Goal: Transaction & Acquisition: Purchase product/service

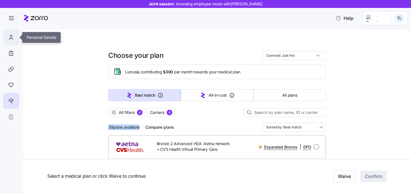
click at [11, 40] on icon at bounding box center [11, 37] width 6 height 7
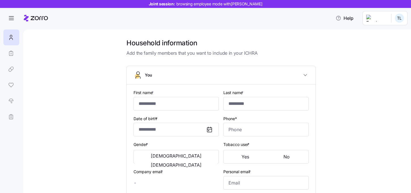
type input "***"
type input "*****"
type input "[EMAIL_ADDRESS][DOMAIN_NAME]"
type input "goldfish@lasso.com"
type input "**********"
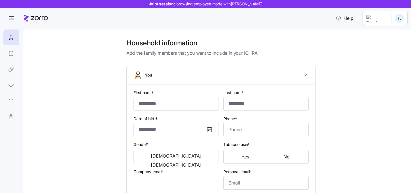
checkbox input "true"
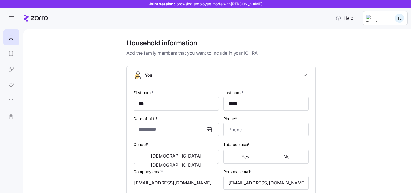
type input "**********"
type input "(234) 567-8901"
type input "[DEMOGRAPHIC_DATA] citizen"
type input "Single"
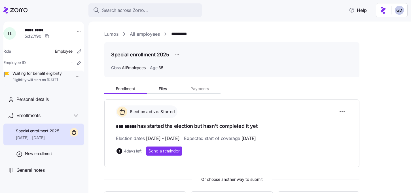
click at [107, 34] on link "Lumos" at bounding box center [111, 34] width 14 height 7
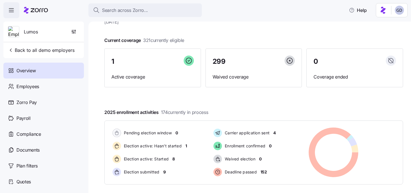
scroll to position [36, 0]
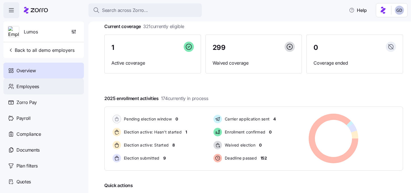
click at [38, 87] on span "Employees" at bounding box center [27, 86] width 23 height 7
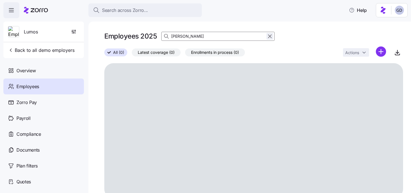
click at [271, 37] on icon "button" at bounding box center [270, 36] width 6 height 7
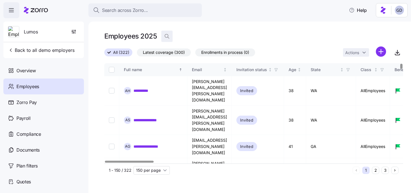
click at [166, 32] on span "button" at bounding box center [166, 36] width 11 height 11
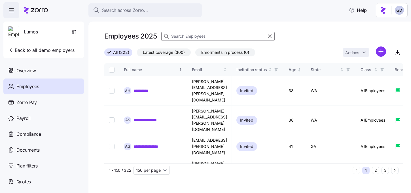
click at [201, 39] on input at bounding box center [217, 36] width 113 height 9
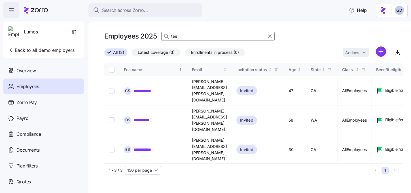
click at [205, 35] on input "tee" at bounding box center [217, 36] width 113 height 9
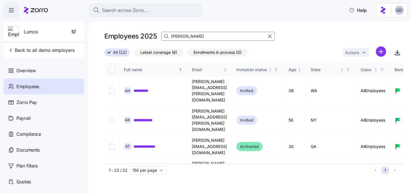
click at [197, 35] on input "ted" at bounding box center [217, 36] width 113 height 9
click at [208, 37] on input "ted" at bounding box center [217, 36] width 113 height 9
click at [216, 37] on input "ted" at bounding box center [217, 36] width 113 height 9
click at [204, 35] on input "ted" at bounding box center [217, 36] width 113 height 9
click at [197, 37] on input "ted" at bounding box center [217, 36] width 113 height 9
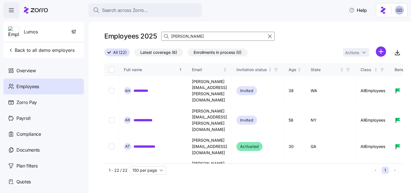
click at [197, 37] on input "ted" at bounding box center [217, 36] width 113 height 9
click at [197, 38] on input "ted" at bounding box center [217, 36] width 113 height 9
type input "t"
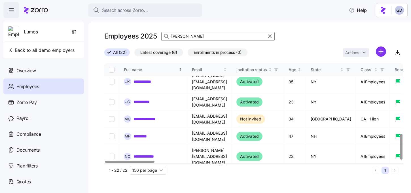
scroll to position [274, 0]
type input "Ted"
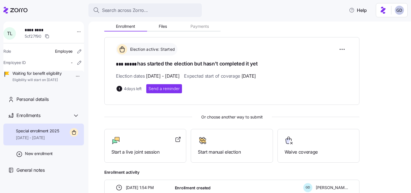
scroll to position [64, 0]
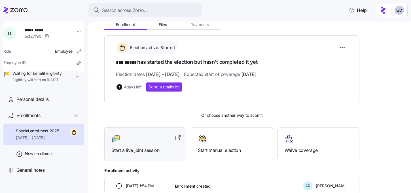
click at [155, 150] on span "Start a live joint session" at bounding box center [145, 150] width 68 height 7
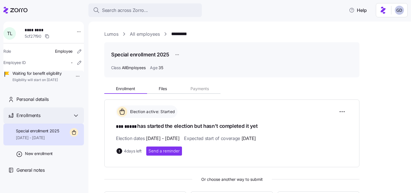
click at [37, 119] on span "Enrollments" at bounding box center [28, 115] width 24 height 7
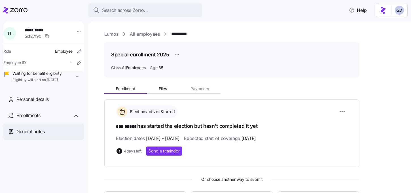
click at [42, 135] on span "General notes" at bounding box center [30, 131] width 28 height 7
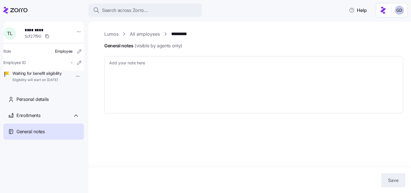
click at [114, 36] on link "Lumos" at bounding box center [111, 34] width 14 height 7
type textarea "x"
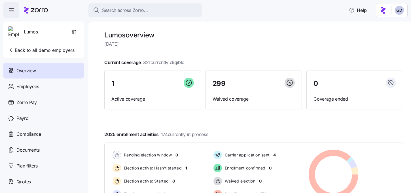
scroll to position [31, 0]
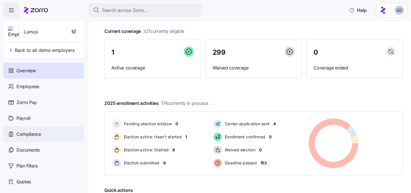
click at [32, 136] on span "Compliance" at bounding box center [28, 134] width 25 height 7
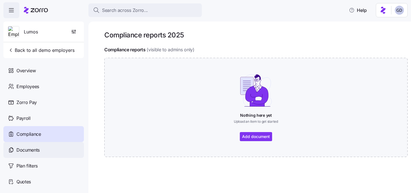
click at [23, 146] on div "Documents" at bounding box center [43, 150] width 80 height 16
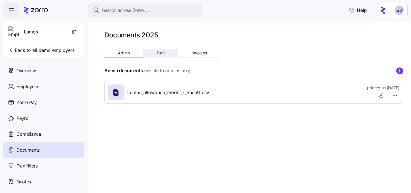
click at [162, 51] on span "Plan" at bounding box center [161, 53] width 8 height 4
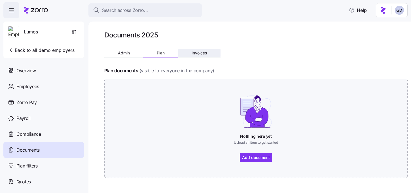
click at [202, 53] on span "Invoices" at bounding box center [199, 53] width 15 height 4
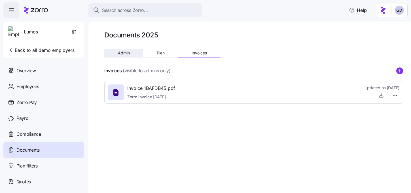
click at [122, 51] on span "Admin" at bounding box center [124, 53] width 12 height 4
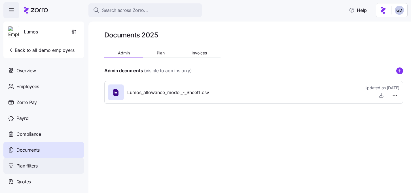
click at [35, 163] on span "Plan filters" at bounding box center [26, 165] width 21 height 7
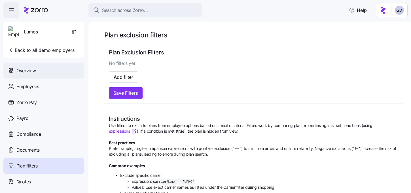
click at [33, 73] on span "Overview" at bounding box center [25, 70] width 19 height 7
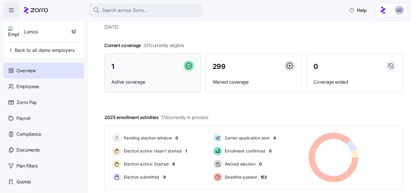
scroll to position [17, 0]
drag, startPoint x: 143, startPoint y: 46, endPoint x: 193, endPoint y: 42, distance: 50.6
click at [193, 42] on div "Lumos overview Thursday, August 21 Current coverage 321 currently eligible 1 Ac…" at bounding box center [253, 140] width 299 height 252
click at [193, 43] on div "Current coverage 321 currently eligible 1 Active coverage 299 Waived coverage 0…" at bounding box center [253, 67] width 299 height 50
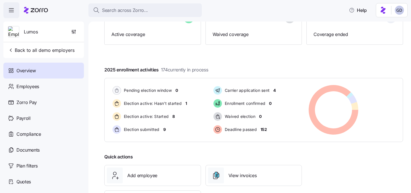
scroll to position [97, 0]
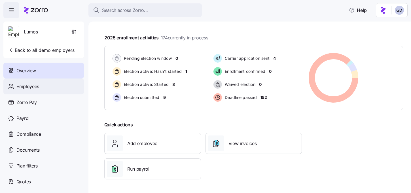
click at [37, 88] on span "Employees" at bounding box center [27, 86] width 23 height 7
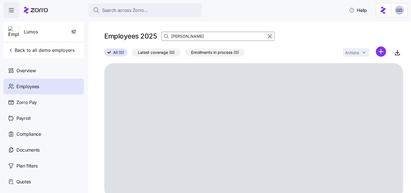
click at [271, 37] on icon "button" at bounding box center [270, 36] width 6 height 7
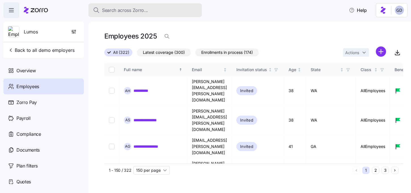
click at [138, 10] on span "Search across Zorro..." at bounding box center [125, 10] width 46 height 7
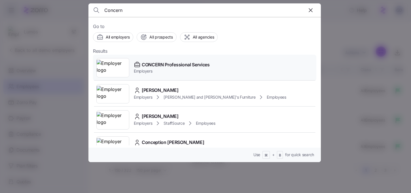
type input "Concern"
click at [162, 65] on span "CONCERN Professional Services" at bounding box center [176, 64] width 68 height 7
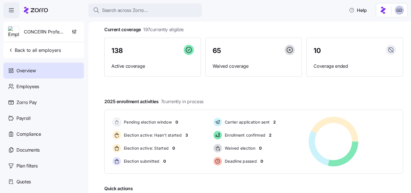
scroll to position [32, 0]
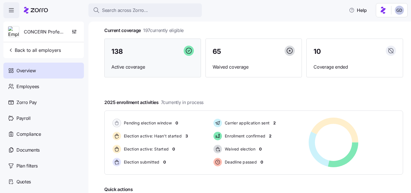
click at [133, 65] on span "Active coverage" at bounding box center [152, 66] width 82 height 7
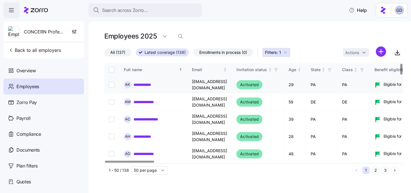
click at [148, 84] on link "**********" at bounding box center [145, 85] width 25 height 6
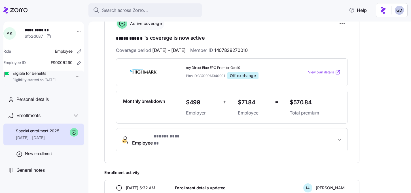
scroll to position [45, 0]
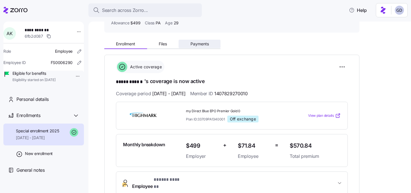
click at [199, 47] on button "Payments" at bounding box center [199, 44] width 42 height 8
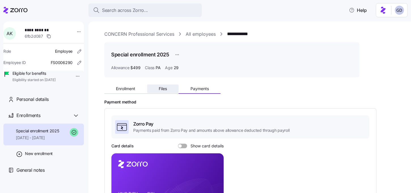
click at [162, 87] on span "Files" at bounding box center [163, 89] width 8 height 4
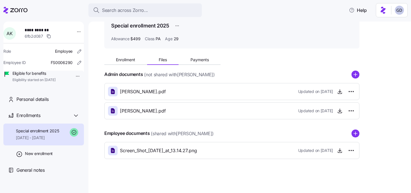
scroll to position [29, 0]
click at [120, 62] on span "Enrollment" at bounding box center [125, 60] width 19 height 4
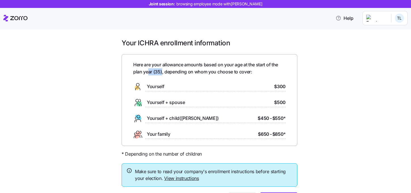
drag, startPoint x: 161, startPoint y: 72, endPoint x: 148, endPoint y: 72, distance: 13.9
click at [148, 72] on span "Here are your allowance amounts based on your age at the start of the plan year…" at bounding box center [209, 68] width 152 height 14
click at [185, 76] on div "Here are your allowance amounts based on your age at the start of the plan year…" at bounding box center [209, 100] width 152 height 78
click at [286, 86] on div "Here are your allowance amounts based on your age at the start of the plan year…" at bounding box center [210, 100] width 176 height 92
drag, startPoint x: 286, startPoint y: 86, endPoint x: 276, endPoint y: 86, distance: 10.5
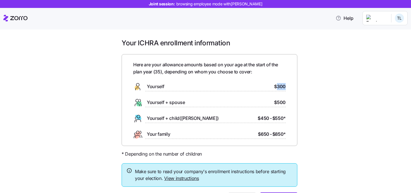
click at [276, 86] on div "Here are your allowance amounts based on your age at the start of the plan year…" at bounding box center [210, 100] width 176 height 92
drag, startPoint x: 290, startPoint y: 101, endPoint x: 262, endPoint y: 99, distance: 27.6
click at [262, 99] on div "Here are your allowance amounts based on your age at the start of the plan year…" at bounding box center [210, 100] width 176 height 92
click at [289, 113] on div "Here are your allowance amounts based on your age at the start of the plan year…" at bounding box center [210, 100] width 176 height 92
drag, startPoint x: 286, startPoint y: 118, endPoint x: 256, endPoint y: 118, distance: 30.9
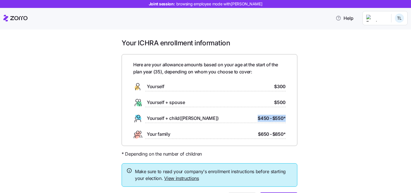
click at [256, 118] on div "Here are your allowance amounts based on your age at the start of the plan year…" at bounding box center [210, 100] width 176 height 92
click at [290, 124] on div "Here are your allowance amounts based on your age at the start of the plan year…" at bounding box center [210, 100] width 176 height 92
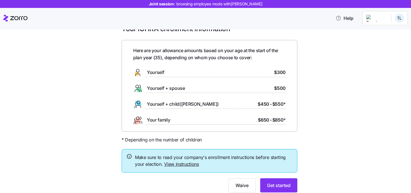
scroll to position [18, 0]
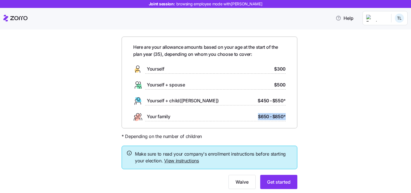
drag, startPoint x: 288, startPoint y: 117, endPoint x: 231, endPoint y: 117, distance: 57.5
click at [231, 117] on div "Here are your allowance amounts based on your age at the start of the plan year…" at bounding box center [210, 83] width 176 height 92
click at [294, 125] on div "Here are your allowance amounts based on your age at the start of the plan year…" at bounding box center [210, 83] width 176 height 92
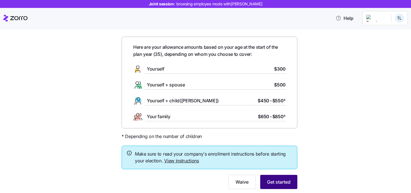
click at [279, 182] on span "Get started" at bounding box center [279, 181] width 24 height 7
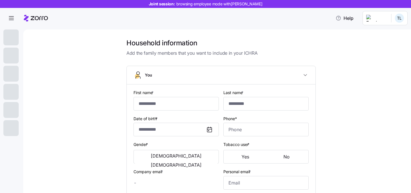
type input "***"
type input "*****"
type input "[EMAIL_ADDRESS][DOMAIN_NAME]"
type input "goldfish@lasso.com"
type input "**********"
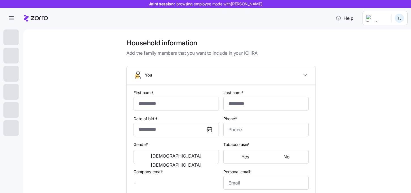
checkbox input "true"
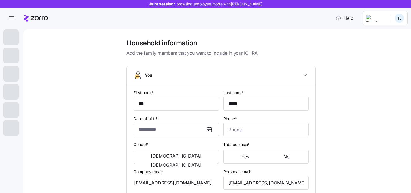
type input "**********"
type input "(234) 567-8901"
type input "[DEMOGRAPHIC_DATA] citizen"
type input "Single"
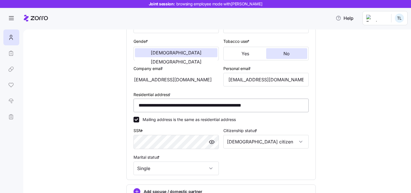
scroll to position [167, 0]
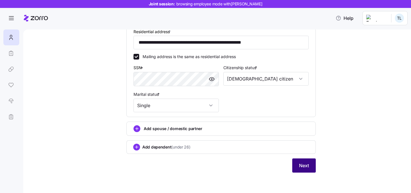
click at [306, 170] on button "Next" at bounding box center [304, 165] width 24 height 14
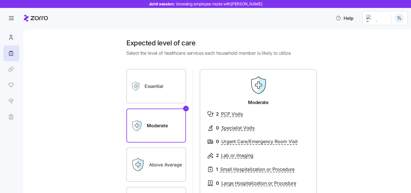
click at [155, 63] on div "Essential Moderate Above Average Extensive Moderate 2 PCP Visits 0 Specialist V…" at bounding box center [220, 141] width 189 height 159
click at [203, 61] on div "Expected level of care Select the level of healthcare services each household m…" at bounding box center [221, 158] width 198 height 239
click at [289, 64] on div "Essential Moderate Above Average Extensive Moderate 2 PCP Visits 0 Specialist V…" at bounding box center [220, 141] width 189 height 159
click at [156, 58] on div "Expected level of care Select the level of healthcare services each household m…" at bounding box center [221, 158] width 198 height 239
click at [225, 59] on div "Expected level of care Select the level of healthcare services each household m…" at bounding box center [221, 158] width 198 height 239
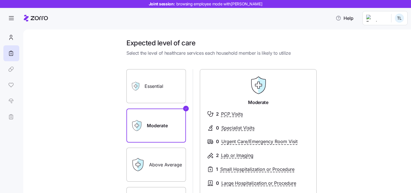
click at [283, 63] on div "Essential Moderate Above Average Extensive Moderate 2 PCP Visits 0 Specialist V…" at bounding box center [220, 141] width 189 height 159
click at [156, 84] on label "Essential" at bounding box center [155, 86] width 59 height 34
click at [0, 0] on input "Essential" at bounding box center [0, 0] width 0 height 0
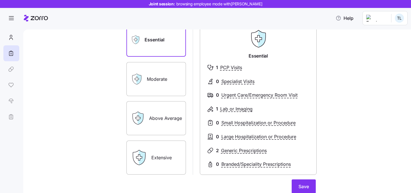
scroll to position [50, 0]
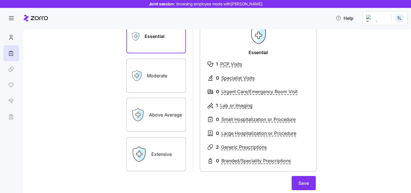
click at [164, 112] on label "Above Average" at bounding box center [155, 115] width 59 height 34
click at [0, 0] on input "Above Average" at bounding box center [0, 0] width 0 height 0
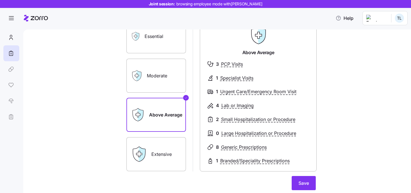
click at [156, 146] on label "Extensive" at bounding box center [155, 154] width 59 height 34
click at [0, 0] on input "Extensive" at bounding box center [0, 0] width 0 height 0
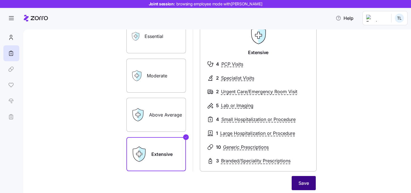
click at [299, 182] on span "Save" at bounding box center [303, 183] width 10 height 7
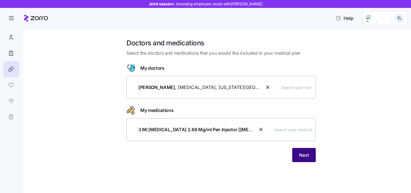
click at [305, 156] on span "Next" at bounding box center [304, 155] width 10 height 7
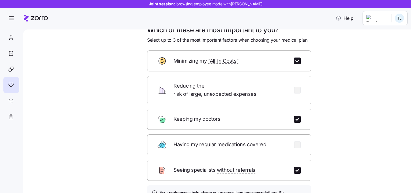
scroll to position [12, 0]
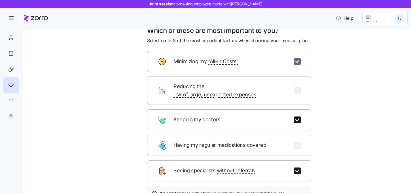
click at [296, 62] on input "checkbox" at bounding box center [297, 61] width 7 height 7
checkbox input "false"
click at [297, 142] on input "checkbox" at bounding box center [297, 145] width 7 height 7
checkbox input "true"
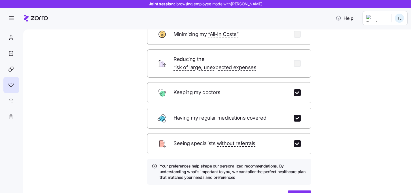
scroll to position [46, 0]
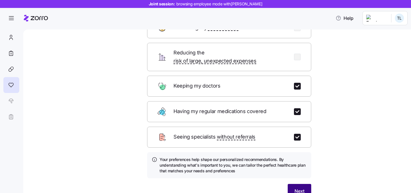
click at [304, 184] on button "Next" at bounding box center [300, 191] width 24 height 14
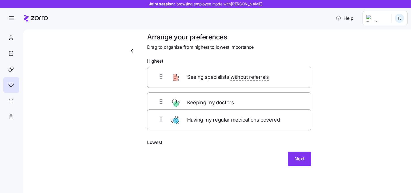
scroll to position [6, 0]
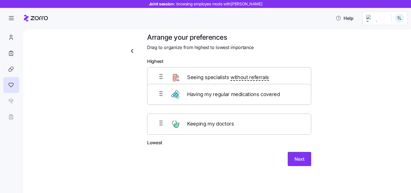
drag, startPoint x: 206, startPoint y: 126, endPoint x: 206, endPoint y: 95, distance: 30.9
click at [206, 95] on div "Seeing specialists without referrals Keeping my doctors Having my regular medic…" at bounding box center [229, 103] width 164 height 72
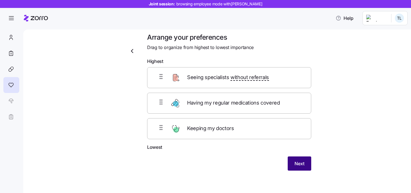
click at [293, 160] on button "Next" at bounding box center [300, 163] width 24 height 14
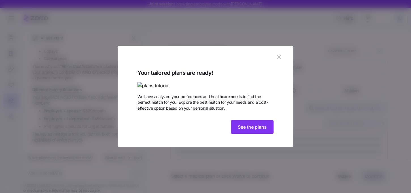
scroll to position [241, 0]
click at [179, 82] on img at bounding box center [205, 85] width 136 height 7
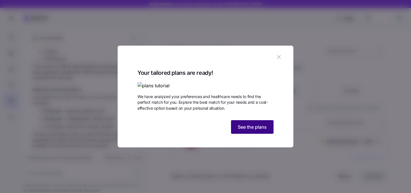
click at [249, 130] on span "See the plans" at bounding box center [252, 127] width 29 height 7
type textarea "x"
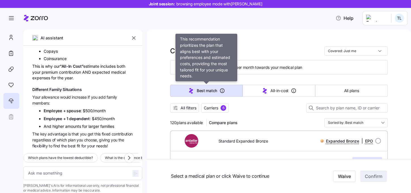
click at [223, 90] on icon "button" at bounding box center [222, 91] width 6 height 6
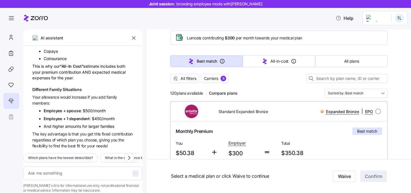
scroll to position [29, 0]
click at [133, 39] on icon "button" at bounding box center [133, 37] width 3 height 3
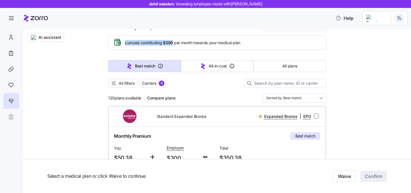
drag, startPoint x: 124, startPoint y: 42, endPoint x: 174, endPoint y: 43, distance: 49.9
click at [174, 43] on div "Lumos is contributing $300 per month towards your medical plan" at bounding box center [217, 42] width 208 height 9
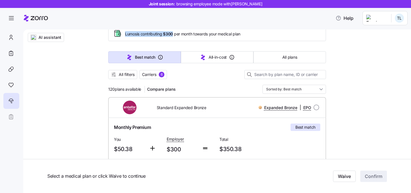
scroll to position [36, 0]
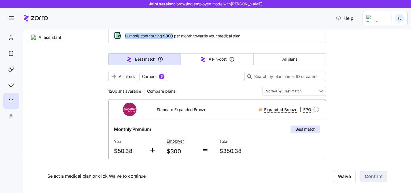
drag, startPoint x: 109, startPoint y: 91, endPoint x: 142, endPoint y: 92, distance: 33.7
click at [142, 92] on div "120 plans available Compare plans" at bounding box center [143, 91] width 70 height 9
click at [215, 88] on div "120 plans available Compare plans Sorted by: Best match" at bounding box center [217, 91] width 218 height 9
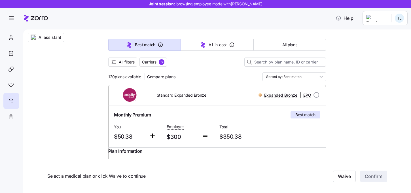
scroll to position [47, 0]
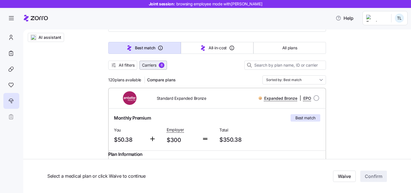
click at [153, 67] on span "Carriers" at bounding box center [149, 65] width 14 height 6
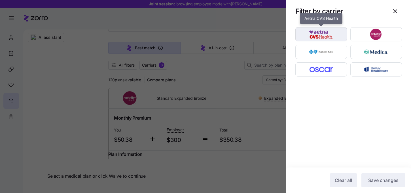
click at [321, 36] on img "button" at bounding box center [321, 34] width 42 height 11
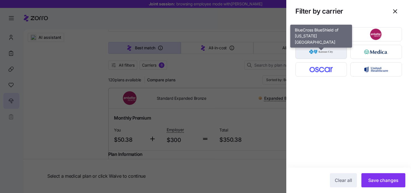
click at [321, 50] on img "button" at bounding box center [321, 51] width 42 height 11
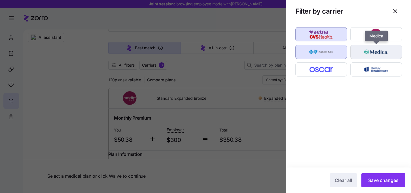
click at [373, 52] on img "button" at bounding box center [376, 51] width 42 height 11
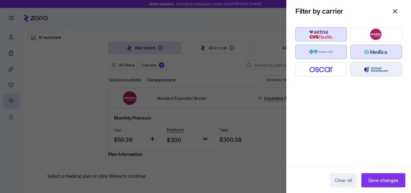
click at [373, 63] on div "button" at bounding box center [375, 70] width 51 height 14
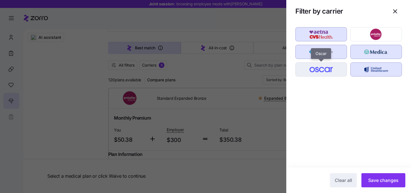
click at [335, 65] on img "button" at bounding box center [321, 69] width 42 height 11
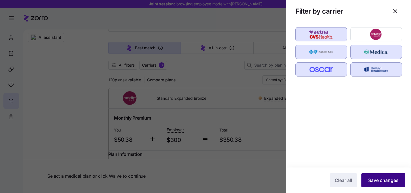
click at [380, 176] on button "Save changes" at bounding box center [383, 180] width 44 height 14
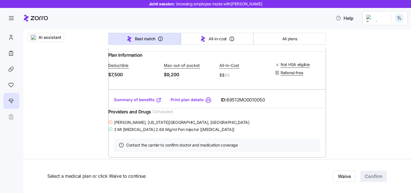
scroll to position [0, 0]
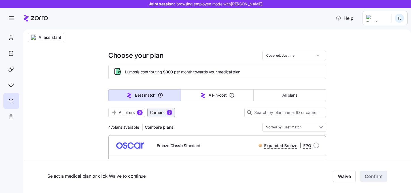
click at [160, 114] on span "Carriers" at bounding box center [157, 113] width 14 height 6
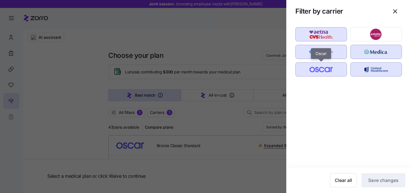
click at [327, 69] on img "button" at bounding box center [321, 69] width 42 height 11
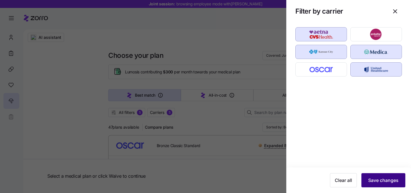
click at [386, 183] on span "Save changes" at bounding box center [383, 180] width 30 height 7
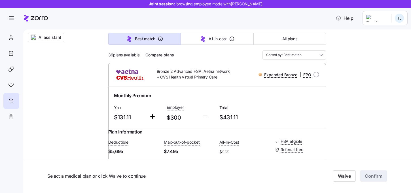
scroll to position [77, 0]
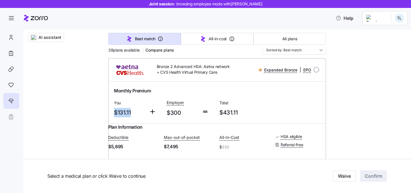
drag, startPoint x: 115, startPoint y: 111, endPoint x: 139, endPoint y: 111, distance: 23.5
click at [139, 111] on span "$131.11" at bounding box center [129, 112] width 31 height 9
click at [136, 114] on span "$131.11" at bounding box center [129, 112] width 31 height 9
drag, startPoint x: 132, startPoint y: 112, endPoint x: 110, endPoint y: 112, distance: 21.8
click at [110, 112] on div "Monthly Premium You $131.11 Employer $300 Total $431.11" at bounding box center [217, 103] width 218 height 42
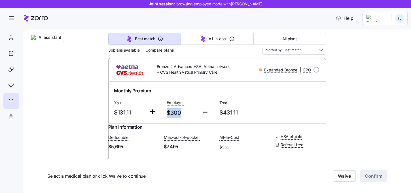
drag, startPoint x: 166, startPoint y: 113, endPoint x: 187, endPoint y: 113, distance: 20.7
click at [187, 113] on div "Employer $300" at bounding box center [181, 108] width 35 height 23
drag, startPoint x: 220, startPoint y: 113, endPoint x: 281, endPoint y: 126, distance: 61.6
click at [281, 126] on div "Bronze 2 Advanced HSA: Aetna network + CVS Health Virtual Primary Care Expanded…" at bounding box center [217, 143] width 218 height 171
click at [270, 109] on div "Monthly Premium You $131.11 Employer $300 Total $431.11" at bounding box center [217, 102] width 211 height 35
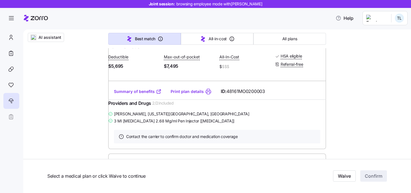
scroll to position [158, 0]
drag, startPoint x: 121, startPoint y: 124, endPoint x: 196, endPoint y: 124, distance: 74.5
click at [196, 117] on div "Jessica Sanchez , Kansas City, MO" at bounding box center [217, 113] width 218 height 7
click at [133, 123] on span "3 Ml Semaglutide 2.68 Mg/ml Pen Injector [ozempic]" at bounding box center [174, 121] width 120 height 6
drag, startPoint x: 137, startPoint y: 132, endPoint x: 227, endPoint y: 132, distance: 90.7
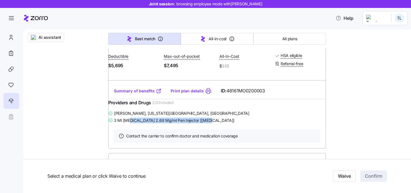
click at [227, 124] on div "3 Ml Semaglutide 2.68 Mg/ml Pen Injector [ozempic]" at bounding box center [217, 120] width 218 height 7
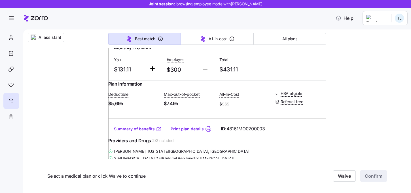
scroll to position [0, 0]
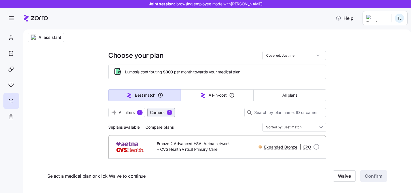
click at [159, 110] on span "Carriers" at bounding box center [157, 113] width 14 height 6
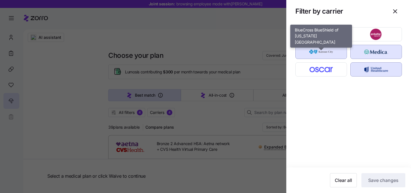
click at [334, 50] on img "button" at bounding box center [321, 51] width 42 height 11
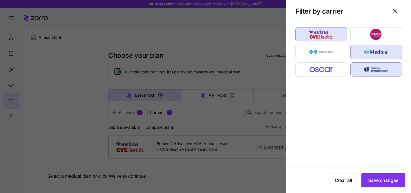
click at [371, 50] on img "button" at bounding box center [376, 51] width 42 height 11
click at [371, 71] on img "button" at bounding box center [376, 69] width 42 height 11
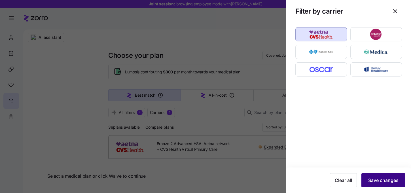
click at [382, 180] on span "Save changes" at bounding box center [383, 180] width 30 height 7
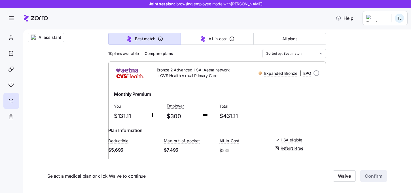
scroll to position [74, 0]
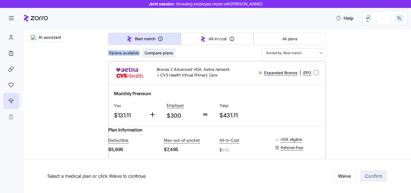
drag, startPoint x: 108, startPoint y: 53, endPoint x: 153, endPoint y: 53, distance: 44.8
click at [192, 91] on div "Monthly Premium" at bounding box center [217, 93] width 206 height 7
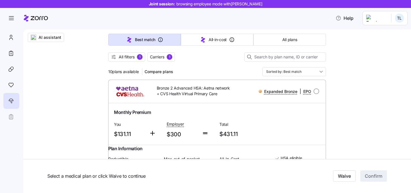
scroll to position [51, 0]
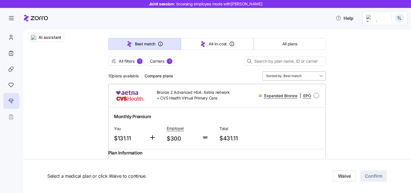
click at [296, 75] on input "Sorted by: Best match" at bounding box center [293, 75] width 63 height 9
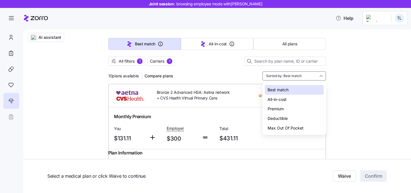
click at [276, 110] on div "Premium" at bounding box center [294, 109] width 59 height 10
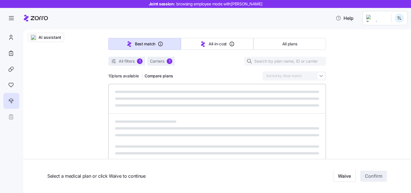
type input "Sorted by: Premium"
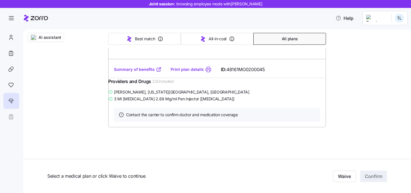
scroll to position [1792, 0]
radio input "true"
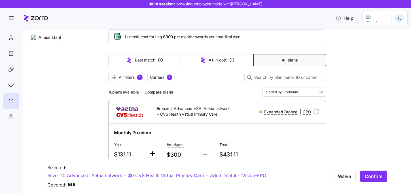
scroll to position [0, 0]
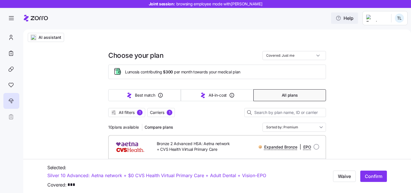
click at [353, 20] on span "Help" at bounding box center [344, 18] width 18 height 7
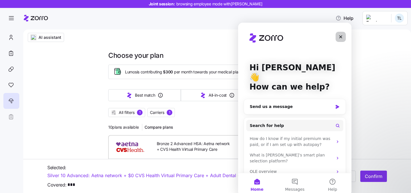
click at [341, 37] on icon "Close" at bounding box center [340, 36] width 3 height 3
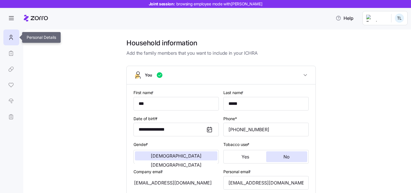
click at [13, 40] on icon at bounding box center [11, 37] width 6 height 7
